Goal: Transaction & Acquisition: Download file/media

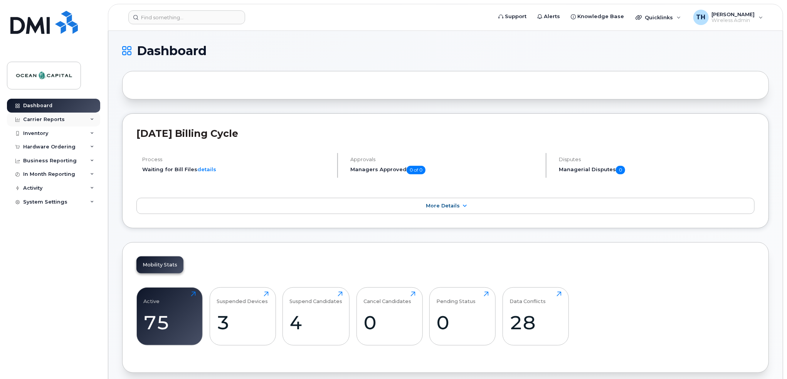
click at [34, 117] on div "Carrier Reports" at bounding box center [44, 119] width 42 height 6
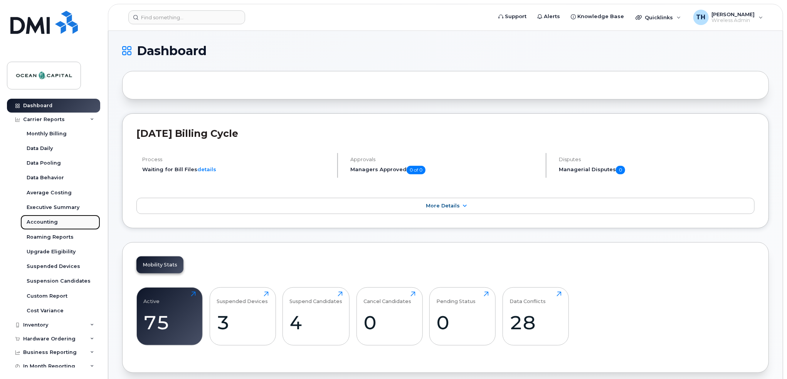
click at [34, 224] on div "Accounting" at bounding box center [42, 221] width 31 height 7
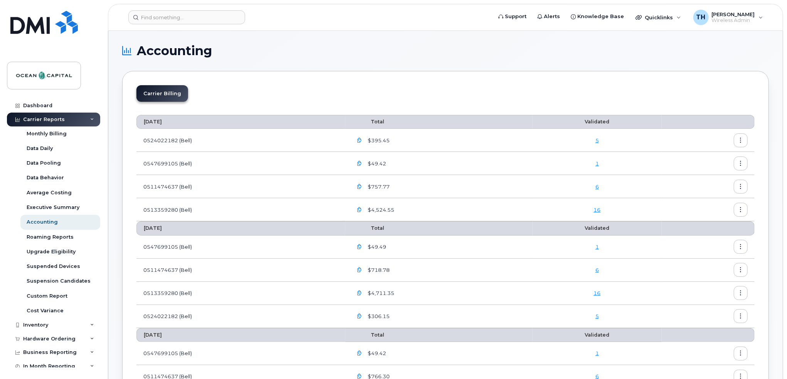
click at [362, 209] on icon "button" at bounding box center [359, 209] width 5 height 5
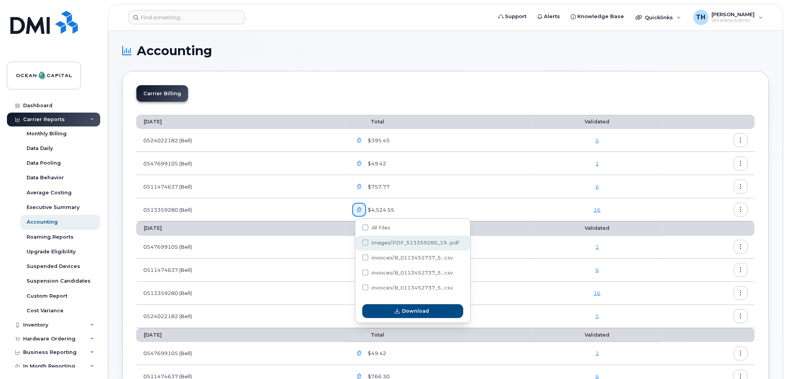
click at [388, 240] on span "images/PDF_513359280_19...pdf" at bounding box center [414, 243] width 87 height 6
click at [357, 241] on input "images/PDF_513359280_19...pdf" at bounding box center [355, 243] width 4 height 4
checkbox input "true"
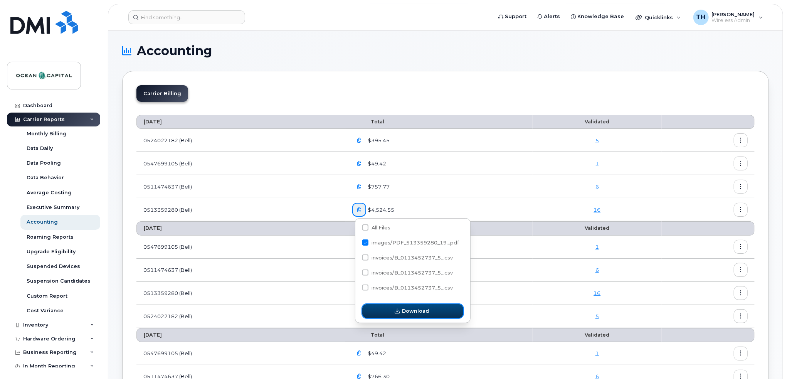
click at [402, 306] on button "Download" at bounding box center [412, 311] width 101 height 14
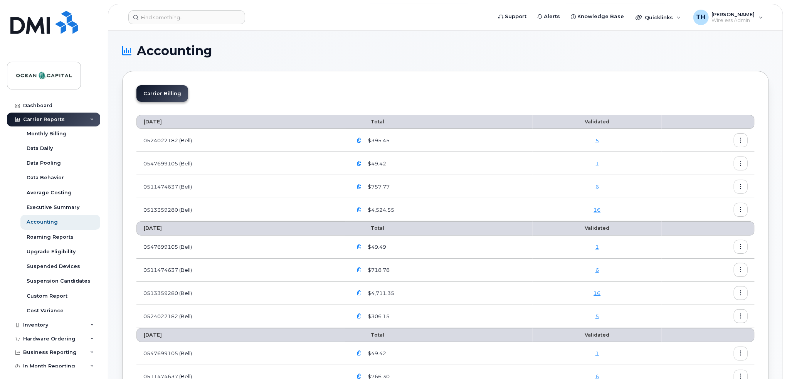
click at [598, 162] on link "1" at bounding box center [596, 163] width 3 height 6
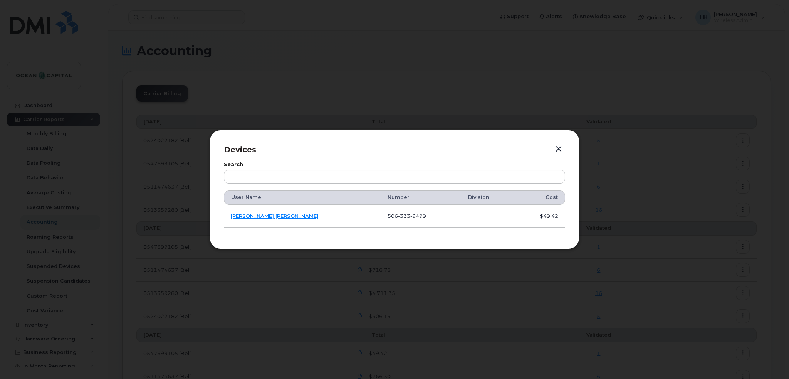
click at [558, 149] on button "button" at bounding box center [559, 149] width 12 height 11
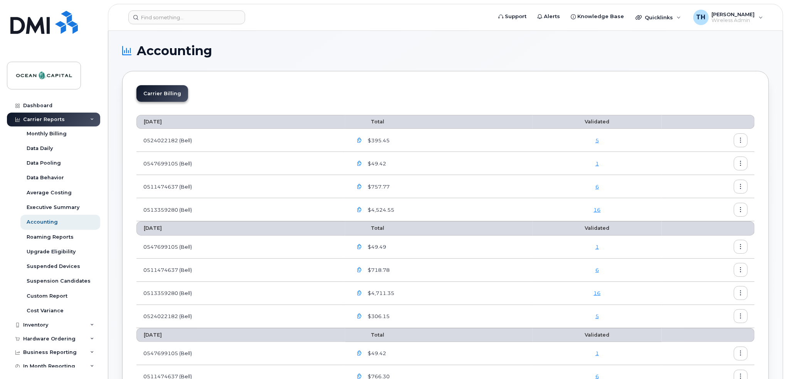
click at [362, 162] on icon "button" at bounding box center [359, 163] width 5 height 5
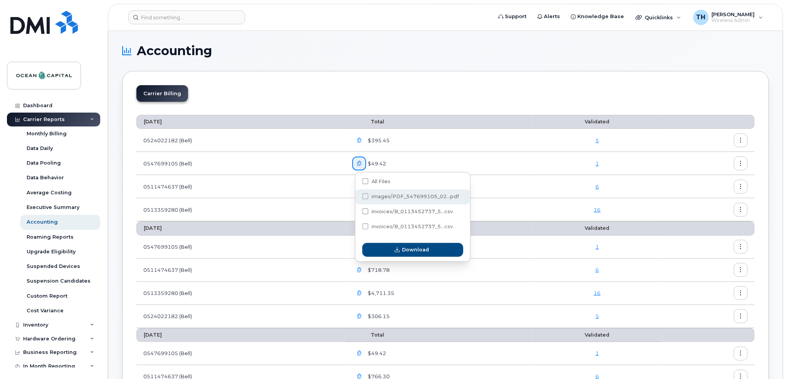
click at [374, 196] on span "images/PDF_547699105_02...pdf" at bounding box center [414, 196] width 87 height 6
click at [357, 196] on input "images/PDF_547699105_02...pdf" at bounding box center [355, 197] width 4 height 4
checkbox input "true"
click at [412, 248] on span "Download" at bounding box center [415, 249] width 27 height 7
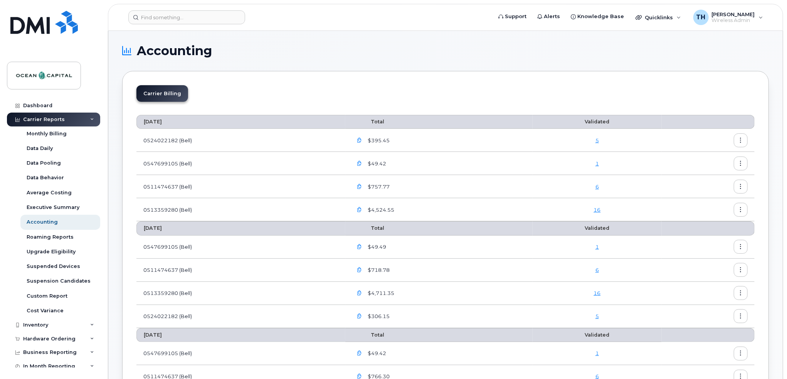
click at [360, 140] on icon "button" at bounding box center [359, 140] width 5 height 5
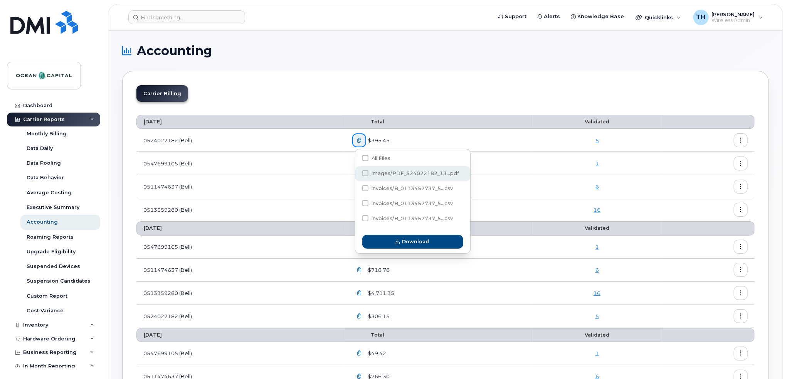
click at [367, 175] on span at bounding box center [365, 173] width 6 height 6
click at [357, 175] on input "images/PDF_524022182_13...pdf" at bounding box center [355, 173] width 4 height 4
checkbox input "true"
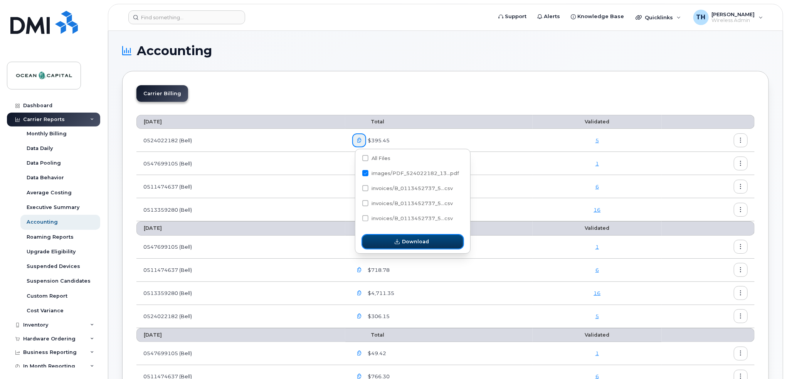
click at [395, 242] on span "button" at bounding box center [396, 241] width 7 height 7
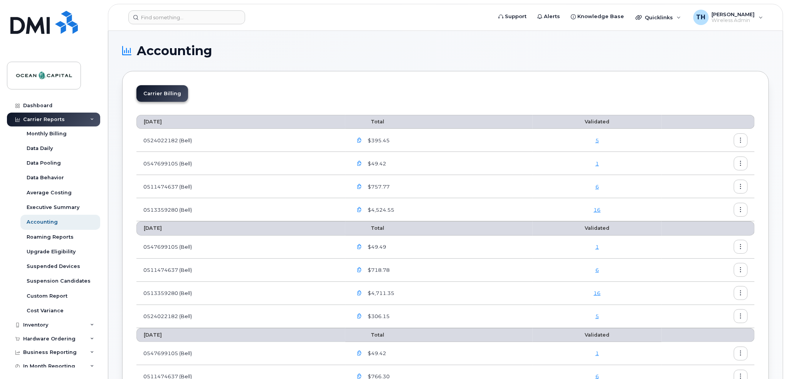
click at [362, 185] on icon "button" at bounding box center [359, 186] width 5 height 5
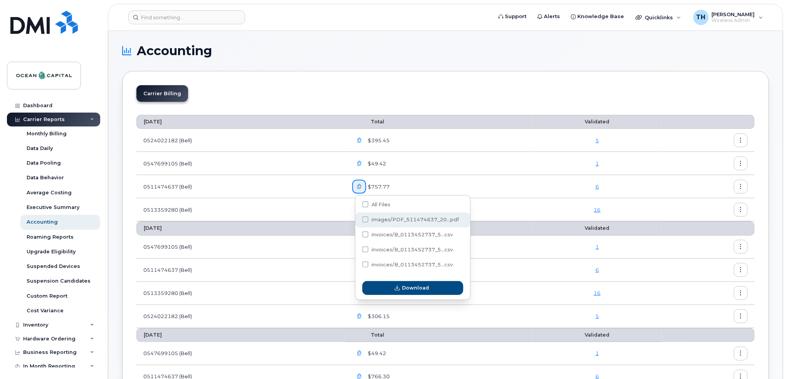
click at [369, 221] on label "images/PDF_511474637_20...pdf" at bounding box center [410, 219] width 97 height 6
click at [357, 221] on input "images/PDF_511474637_20...pdf" at bounding box center [355, 220] width 4 height 4
checkbox input "true"
click at [401, 286] on span "button" at bounding box center [396, 287] width 7 height 7
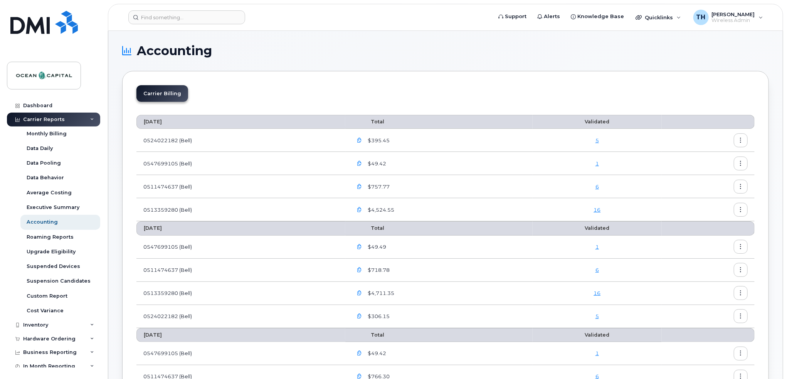
click at [362, 209] on icon "button" at bounding box center [359, 209] width 5 height 5
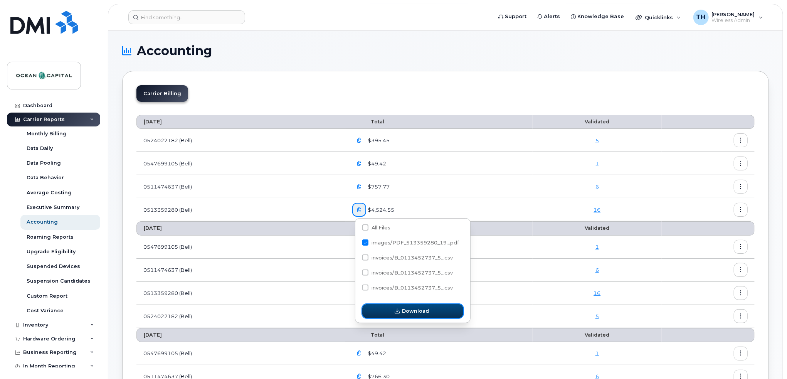
click at [402, 314] on span "Download" at bounding box center [415, 310] width 27 height 7
